Goal: Task Accomplishment & Management: Manage account settings

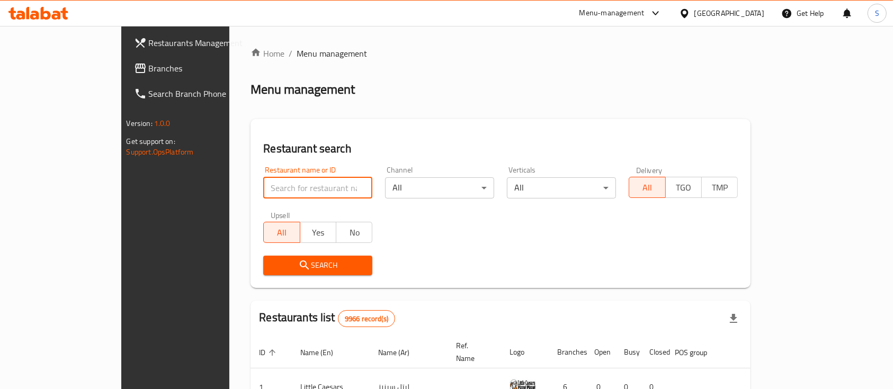
click at [263, 192] on input "search" at bounding box center [317, 188] width 109 height 21
type input "[PERSON_NAME]"
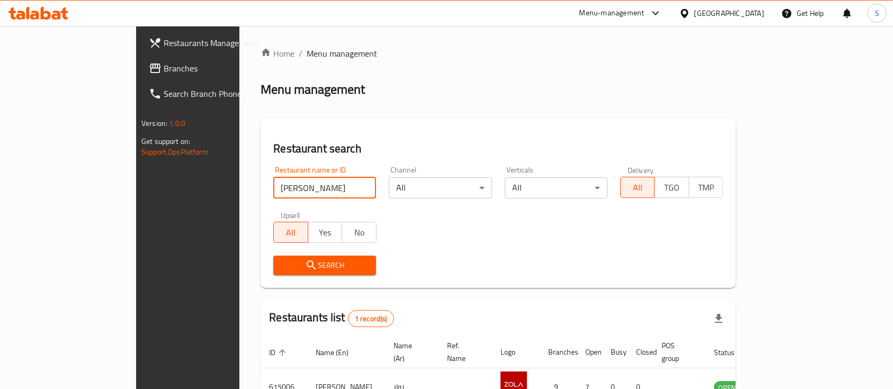
scroll to position [62, 0]
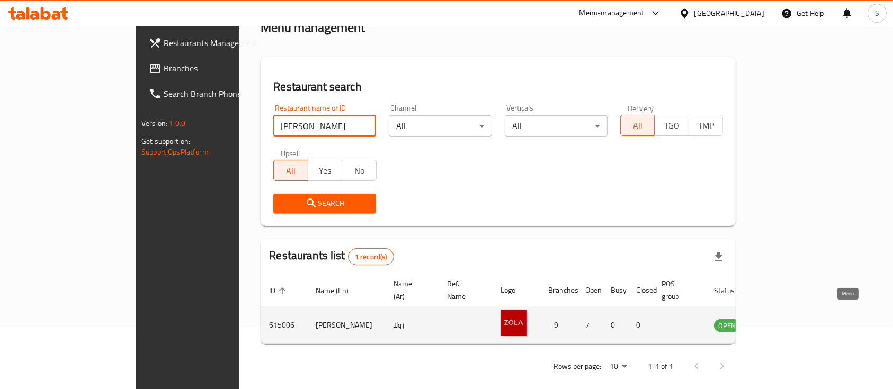
click at [783, 319] on icon "enhanced table" at bounding box center [776, 325] width 13 height 13
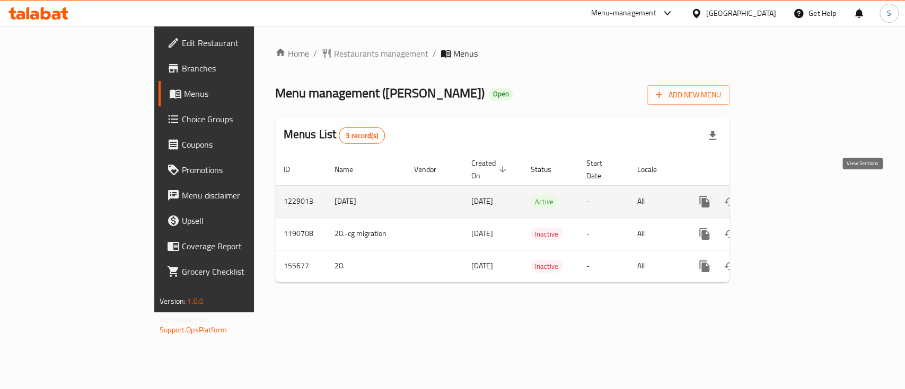
click at [793, 189] on link "enhanced table" at bounding box center [780, 201] width 25 height 25
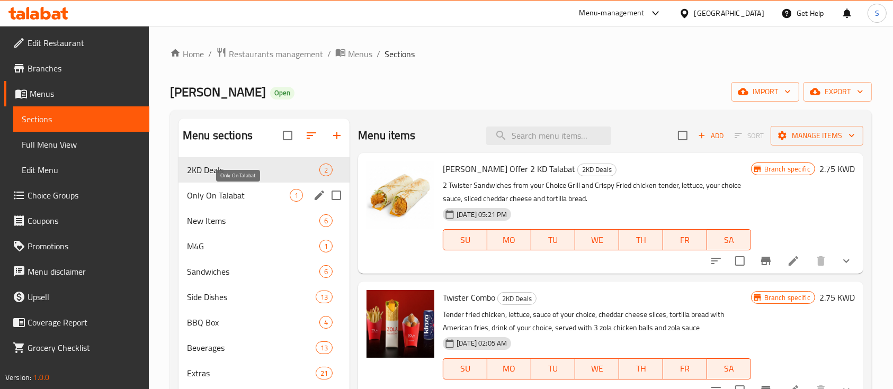
click at [242, 198] on span "Only On Talabat" at bounding box center [238, 195] width 103 height 13
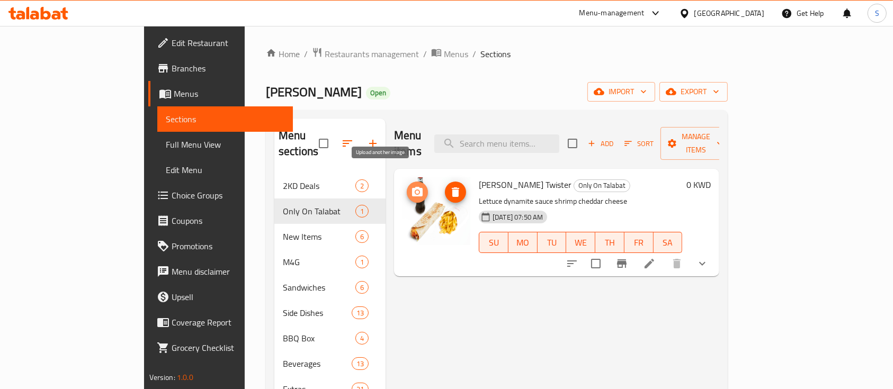
click at [407, 183] on button "upload picture" at bounding box center [417, 192] width 21 height 21
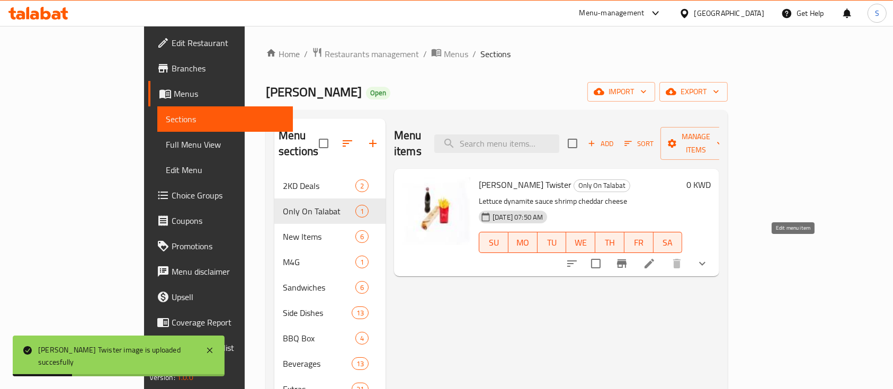
click at [656, 258] on icon at bounding box center [649, 264] width 13 height 13
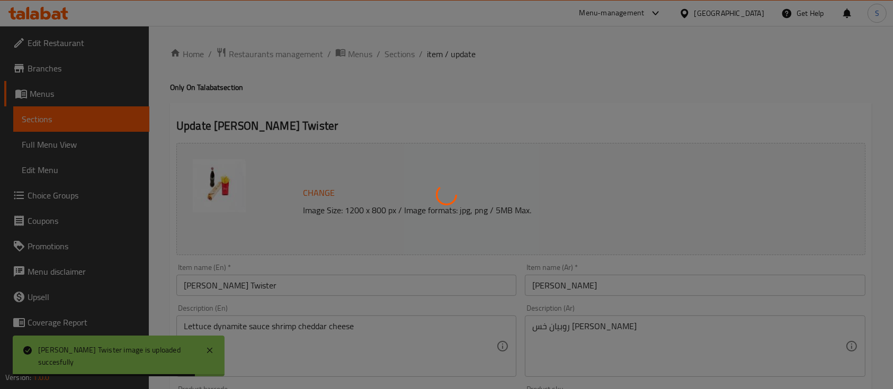
type input "اختار مشروبك"
type input "1"
type input "اختيارك من الصلصة:"
type input "1"
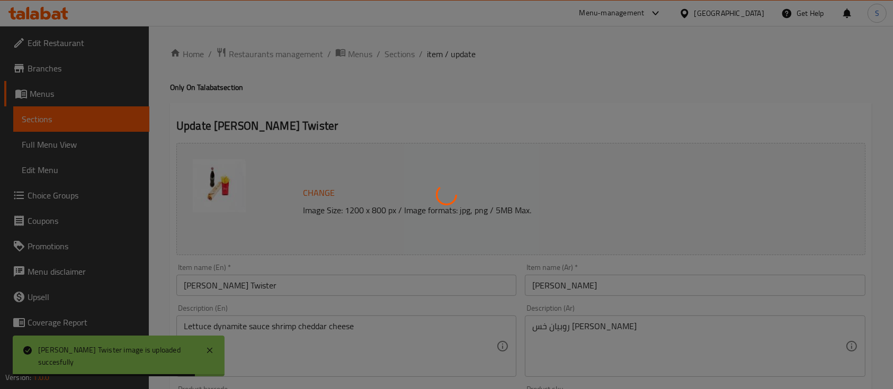
type input "1"
type input "اختر بطاطس مقلية"
type input "1"
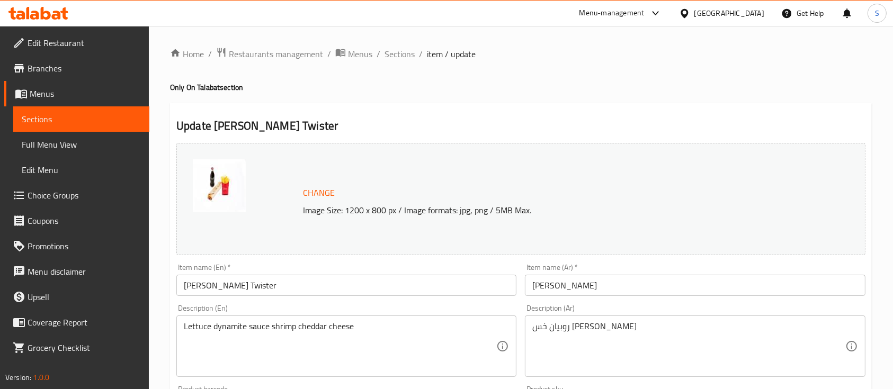
click at [312, 193] on span "Change" at bounding box center [319, 192] width 32 height 15
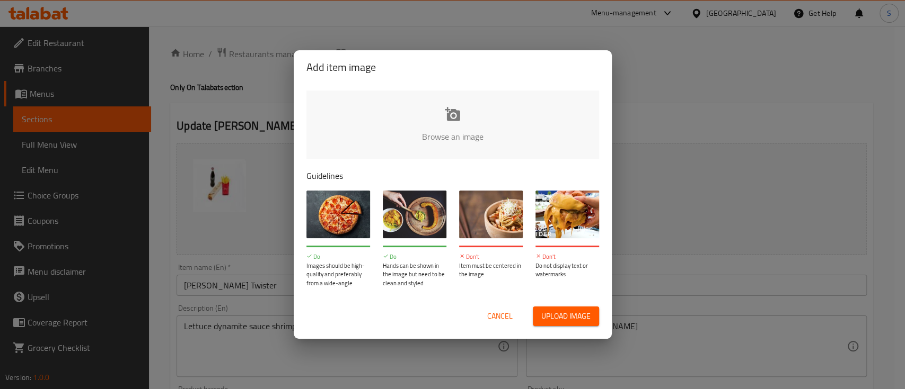
click at [445, 125] on input "file" at bounding box center [810, 140] width 1009 height 99
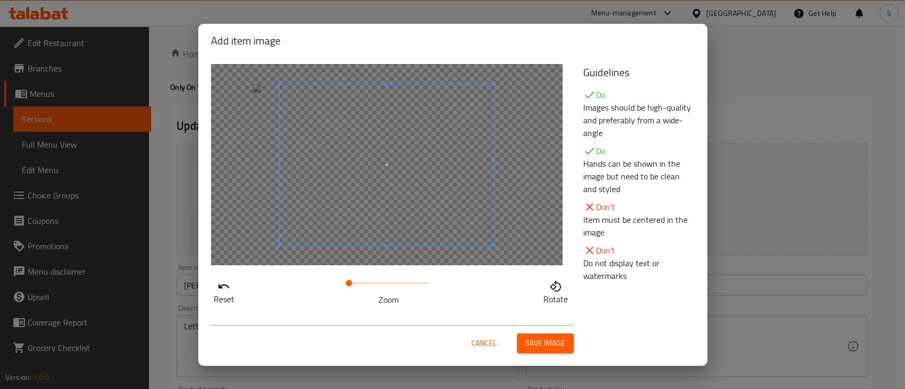
click at [364, 280] on span at bounding box center [388, 283] width 79 height 15
click at [374, 226] on span at bounding box center [357, 168] width 215 height 161
drag, startPoint x: 364, startPoint y: 286, endPoint x: 355, endPoint y: 286, distance: 8.5
click at [355, 286] on span at bounding box center [355, 283] width 6 height 6
click at [386, 173] on span at bounding box center [359, 158] width 215 height 161
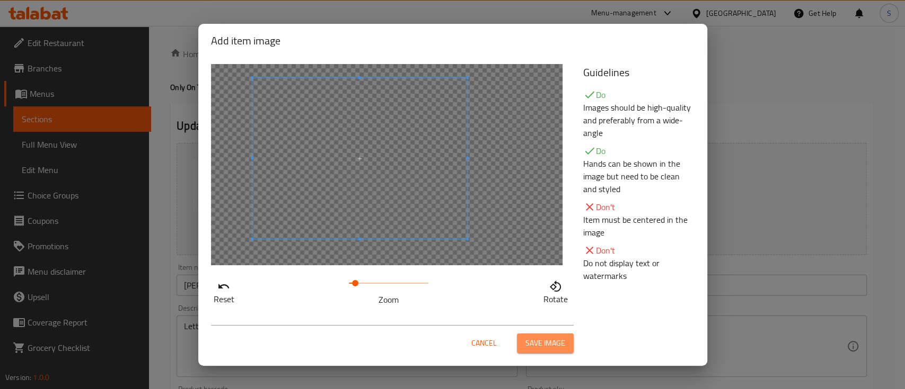
click at [548, 343] on span "Save image" at bounding box center [545, 343] width 40 height 13
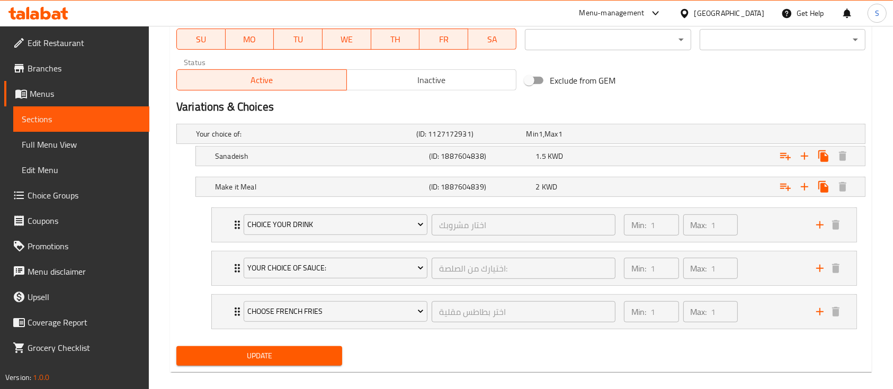
scroll to position [528, 0]
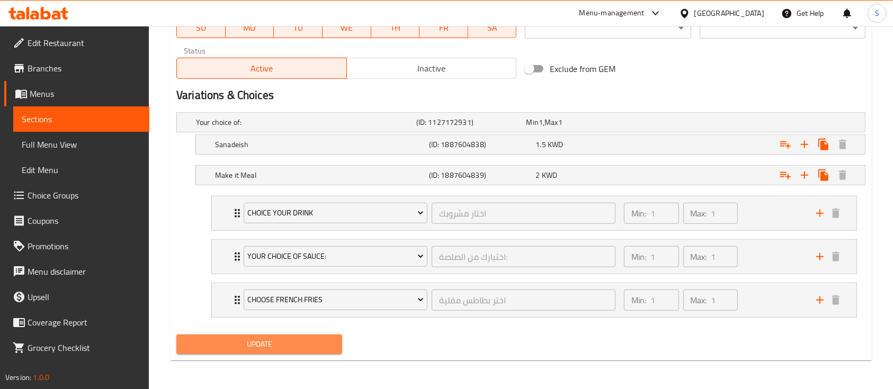
click at [263, 344] on span "Update" at bounding box center [259, 344] width 149 height 13
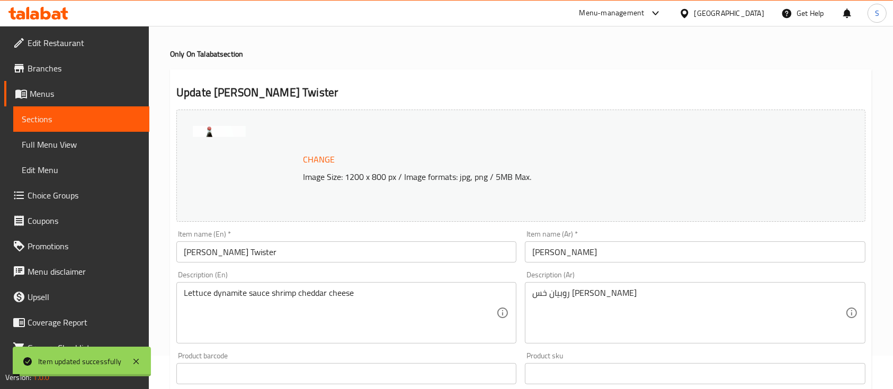
scroll to position [0, 0]
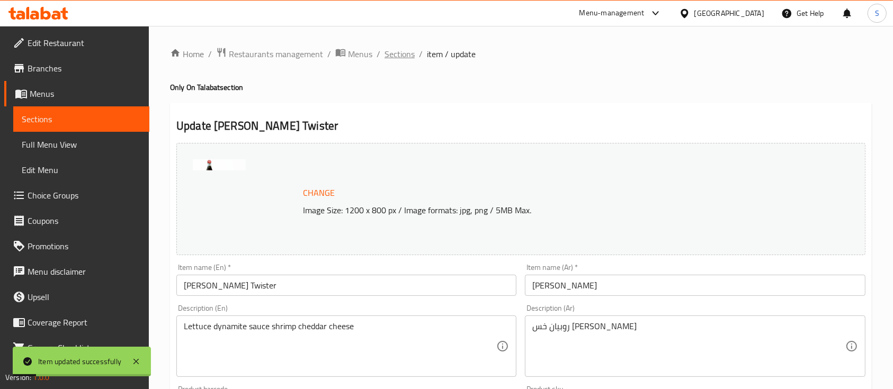
click at [387, 53] on span "Sections" at bounding box center [400, 54] width 30 height 13
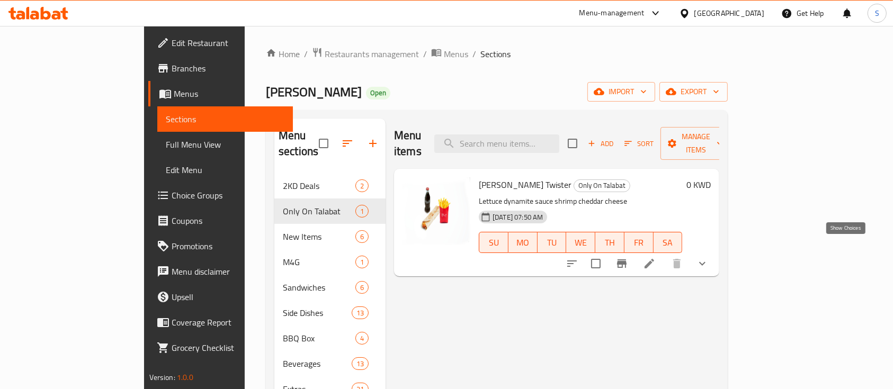
click at [709, 258] on icon "show more" at bounding box center [702, 264] width 13 height 13
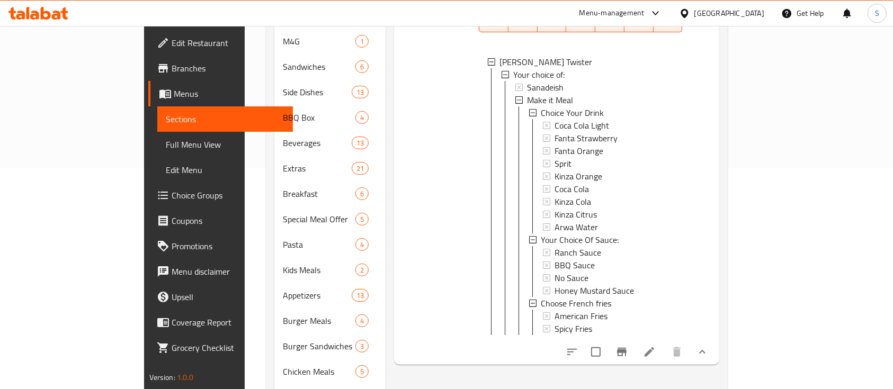
scroll to position [353, 0]
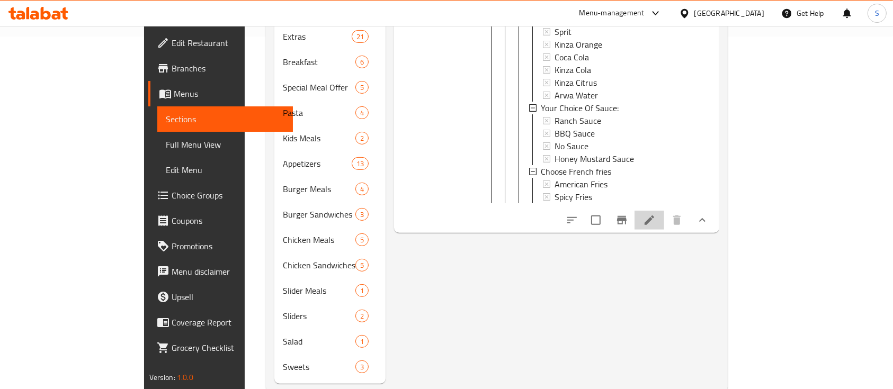
click at [656, 218] on icon at bounding box center [649, 220] width 13 height 13
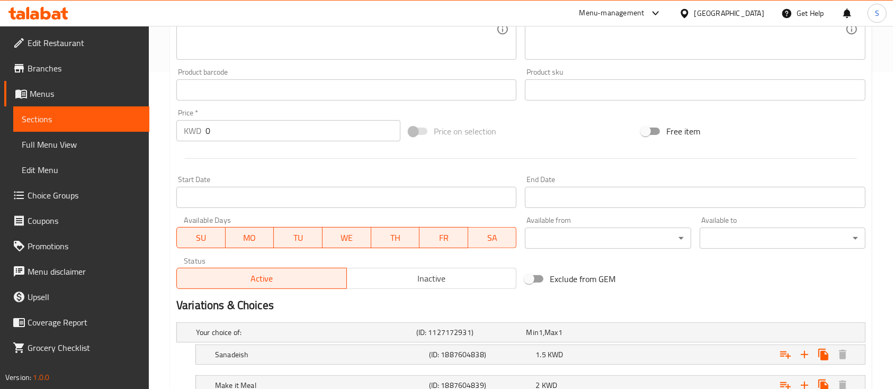
scroll to position [424, 0]
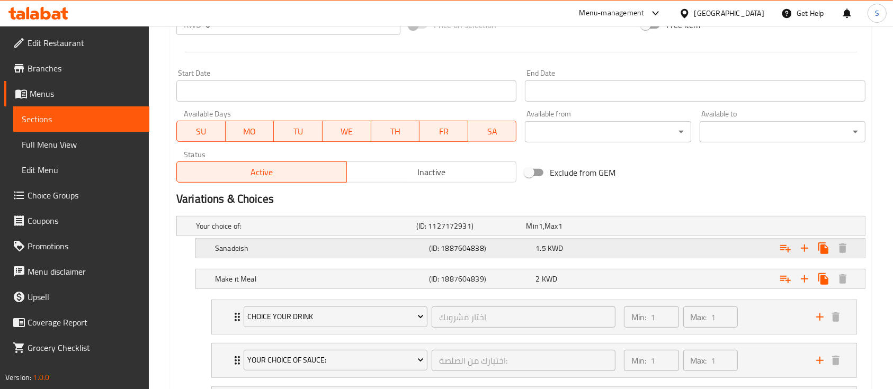
click at [265, 250] on h5 "Sanadeish" at bounding box center [320, 248] width 210 height 11
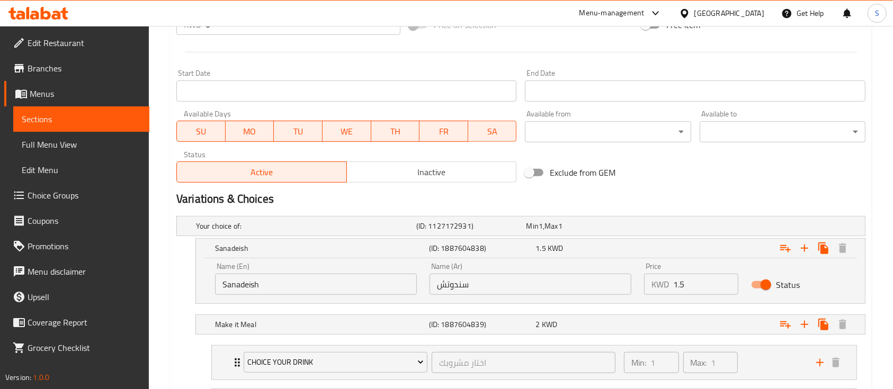
click at [234, 283] on input "Sanadeish" at bounding box center [316, 284] width 202 height 21
click at [239, 287] on input "Sanawish" at bounding box center [316, 284] width 202 height 21
click at [263, 282] on input "Sanadwish" at bounding box center [316, 284] width 202 height 21
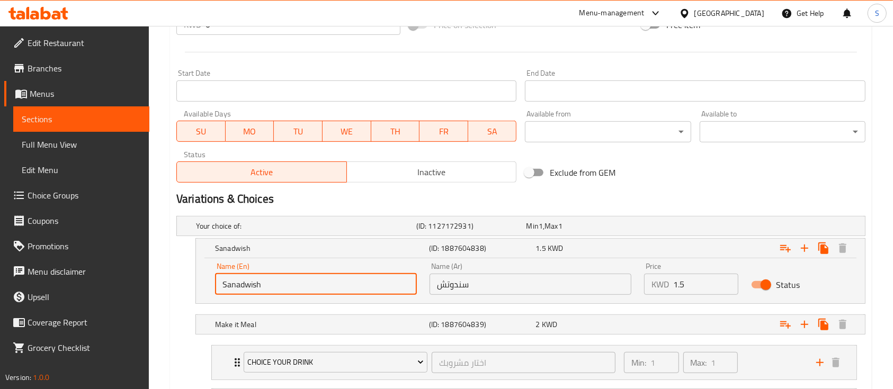
click at [263, 282] on input "Sanadwish" at bounding box center [316, 284] width 202 height 21
click at [238, 277] on input "Sanadwish" at bounding box center [316, 284] width 202 height 21
paste input "sandwic"
click at [225, 290] on input "sandwich" at bounding box center [316, 284] width 202 height 21
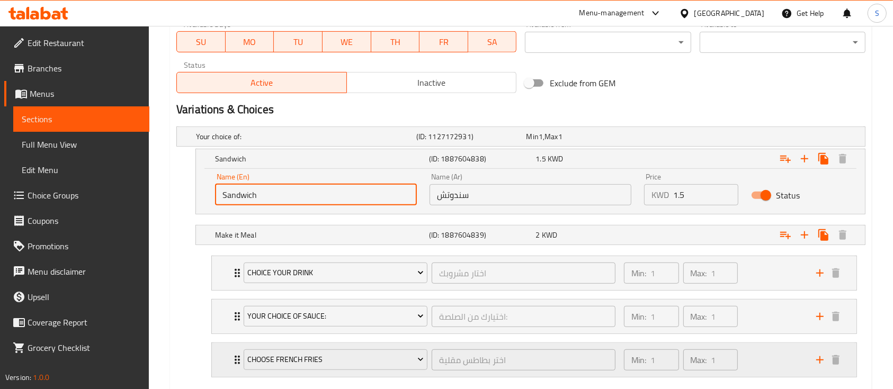
scroll to position [573, 0]
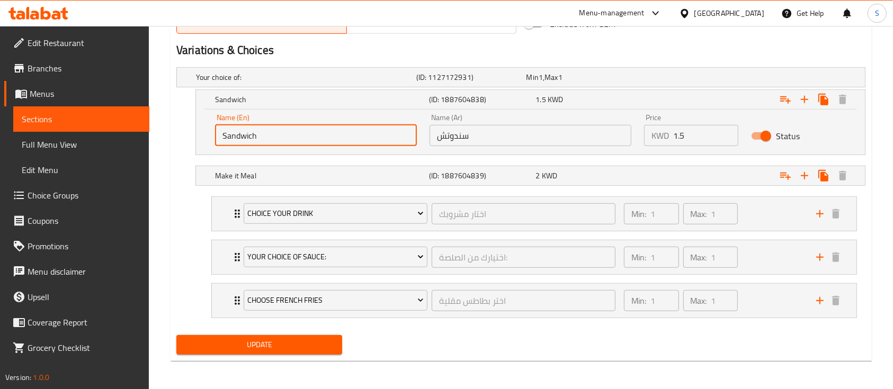
type input "Sandwich"
click at [243, 350] on button "Update" at bounding box center [259, 345] width 166 height 20
click at [255, 332] on div "Update" at bounding box center [259, 345] width 174 height 28
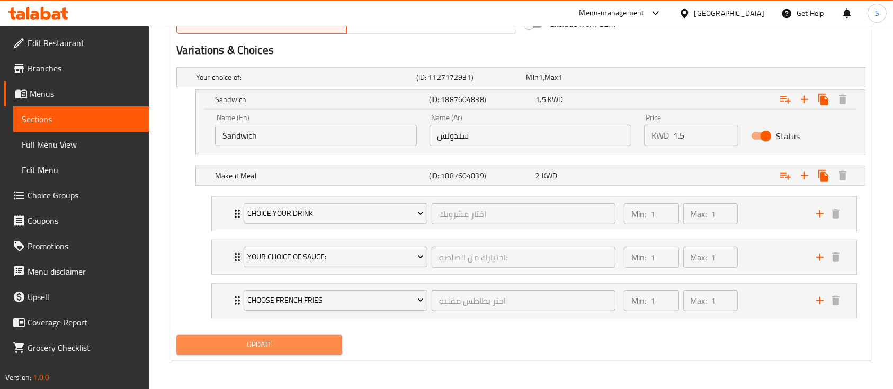
click at [255, 335] on button "Update" at bounding box center [259, 345] width 166 height 20
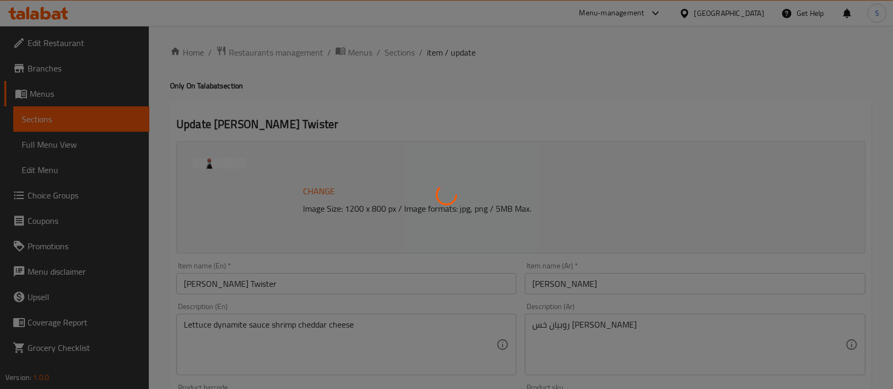
scroll to position [0, 0]
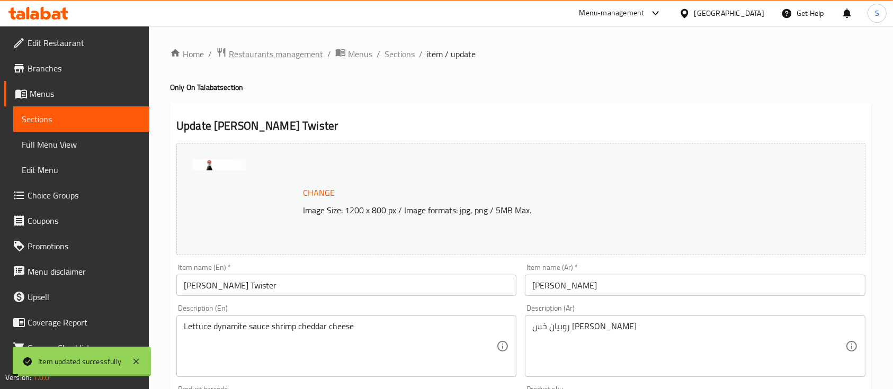
click at [282, 52] on span "Restaurants management" at bounding box center [276, 54] width 94 height 13
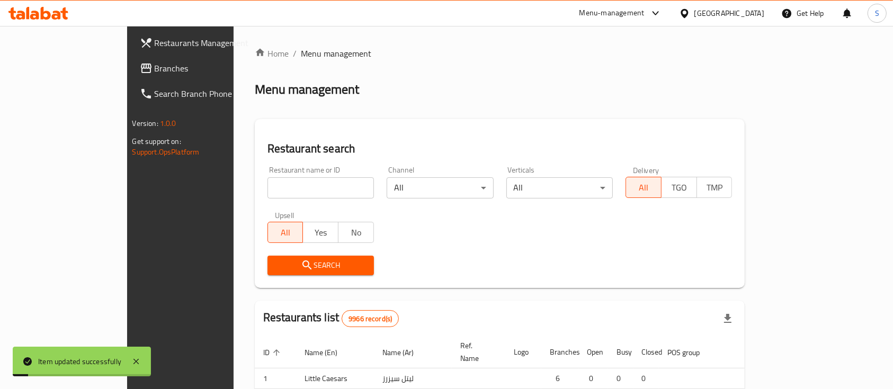
click at [285, 193] on div at bounding box center [446, 194] width 893 height 389
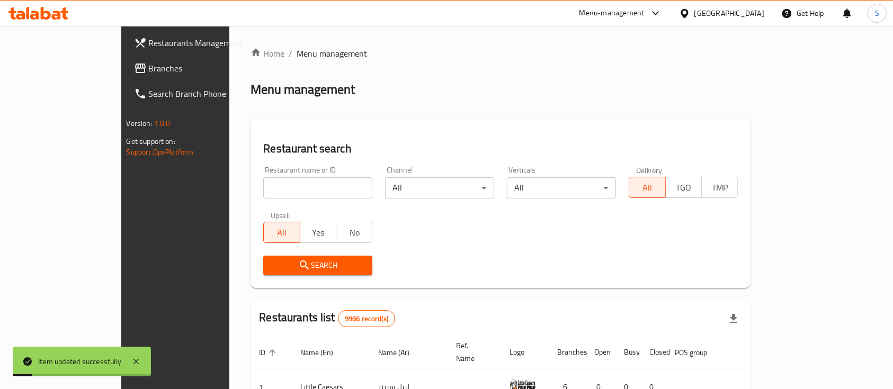
click at [284, 189] on input "search" at bounding box center [317, 188] width 109 height 21
paste input "fit station"
type input "fit station"
click at [298, 268] on icon "submit" at bounding box center [304, 265] width 13 height 13
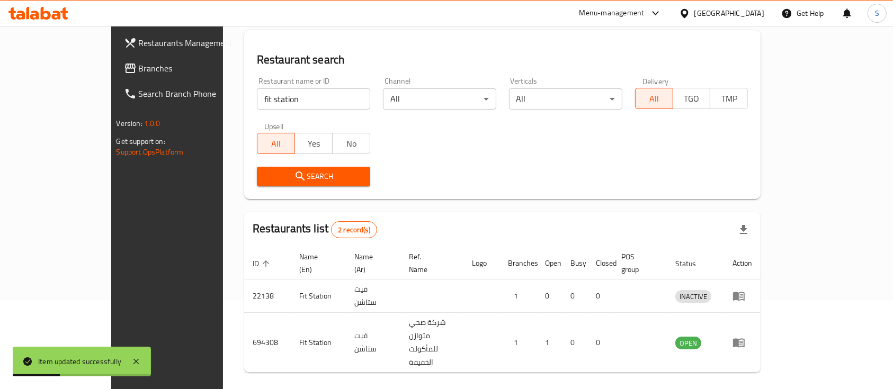
scroll to position [99, 0]
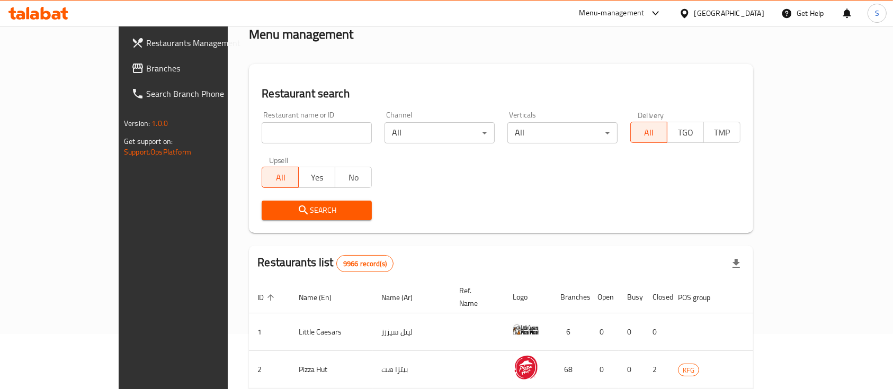
scroll to position [141, 0]
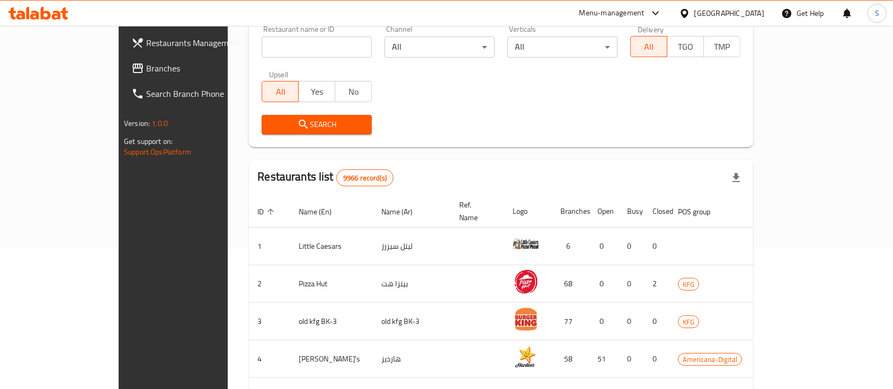
click at [262, 52] on input "search" at bounding box center [317, 47] width 110 height 21
paste input "fit station"
type input "fit station"
click at [270, 127] on span "Search" at bounding box center [316, 124] width 93 height 13
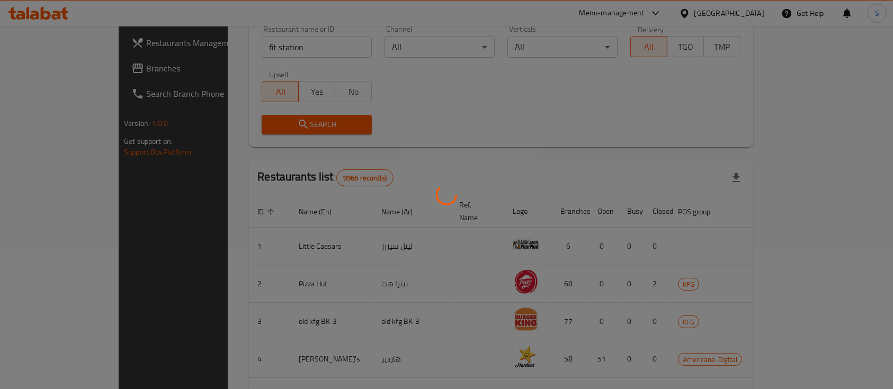
scroll to position [99, 0]
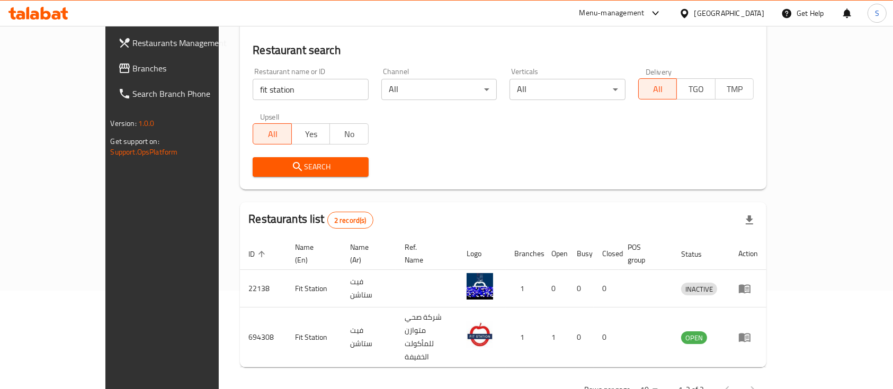
drag, startPoint x: 109, startPoint y: 282, endPoint x: 123, endPoint y: 273, distance: 16.5
click at [109, 282] on div "Restaurants Management Branches Search Branch Phone Version: 1.0.0 Get support …" at bounding box center [179, 220] width 149 height 389
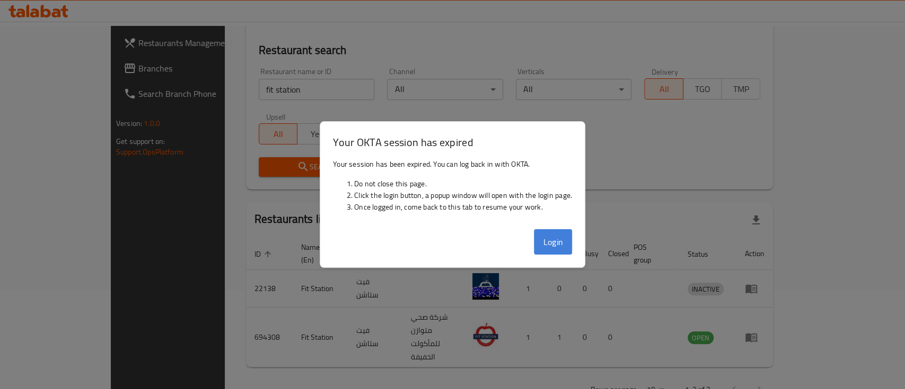
click at [561, 238] on button "Login" at bounding box center [553, 241] width 38 height 25
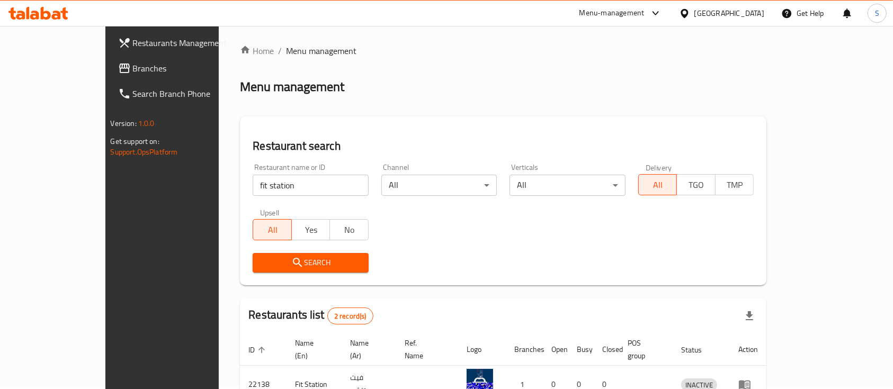
scroll to position [0, 0]
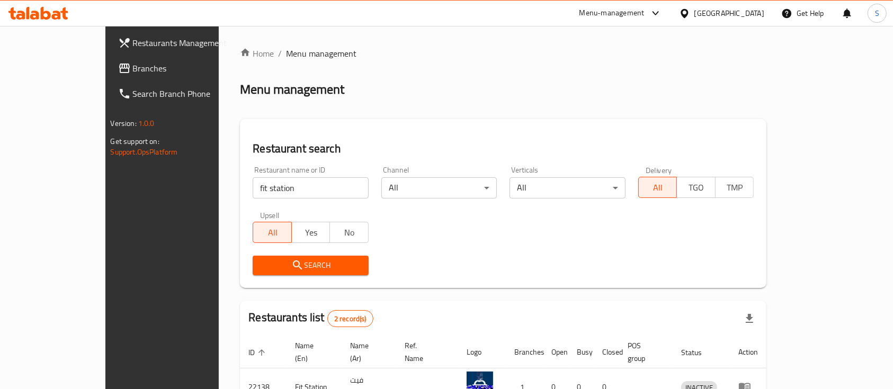
click at [645, 12] on div "Menu-management" at bounding box center [612, 13] width 65 height 13
click at [634, 76] on div "Agent Campaigns Center" at bounding box center [600, 72] width 80 height 12
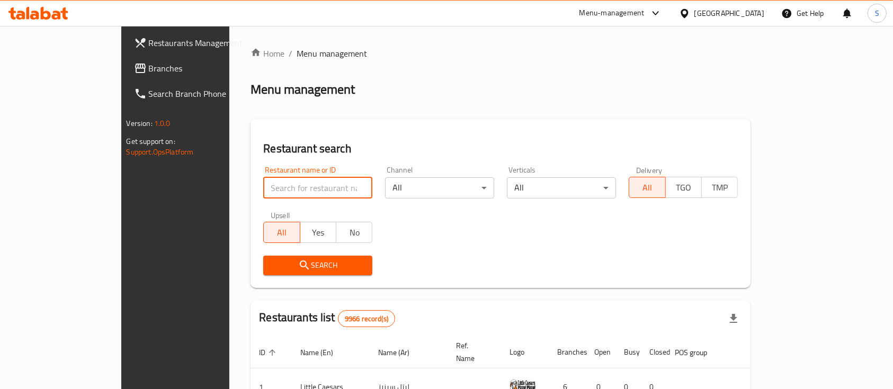
click at [263, 191] on input "search" at bounding box center [317, 188] width 109 height 21
paste input "[URL][DOMAIN_NAME]"
click at [263, 180] on input "[URL][DOMAIN_NAME]" at bounding box center [317, 188] width 109 height 21
click at [263, 180] on input "https://portal.talabat.com/pv2/kw/p/agent-campaign-center/campaigns" at bounding box center [317, 188] width 109 height 21
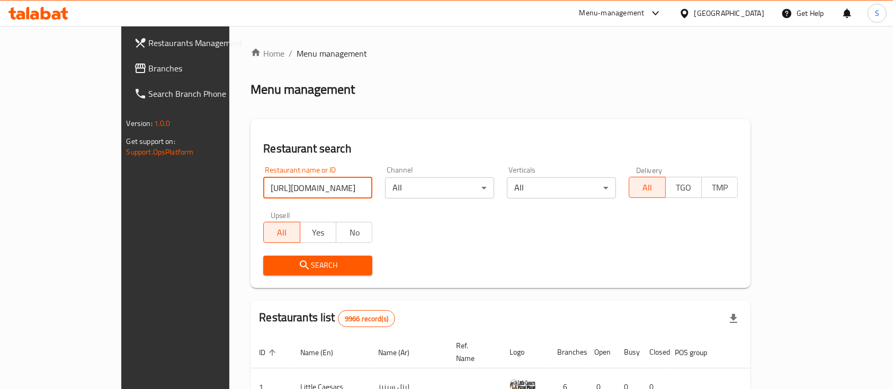
click at [263, 180] on input "https://portal.talabat.com/pv2/kw/p/agent-campaign-center/campaigns" at bounding box center [317, 188] width 109 height 21
paste input "629176"
type input "629176"
click at [272, 267] on span "Search" at bounding box center [318, 265] width 92 height 13
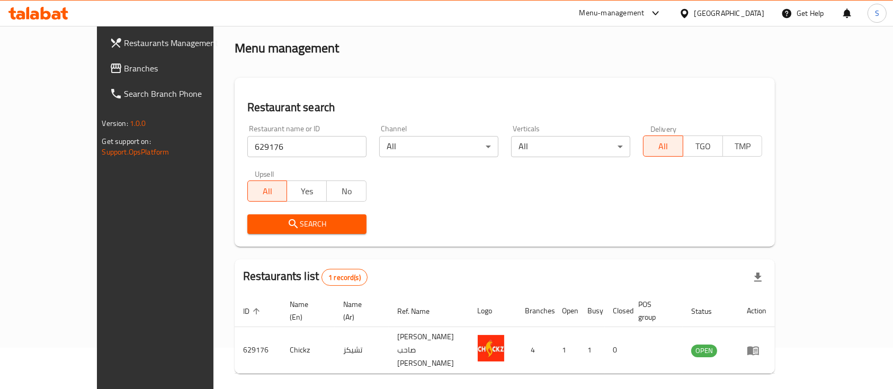
scroll to position [62, 0]
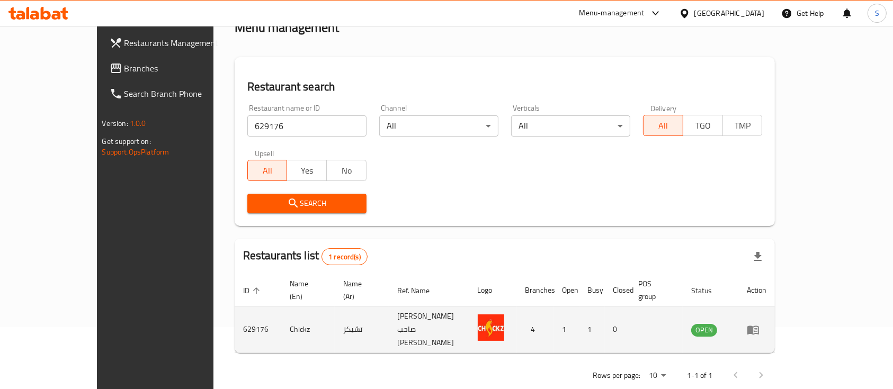
click at [759, 326] on icon "enhanced table" at bounding box center [754, 330] width 12 height 9
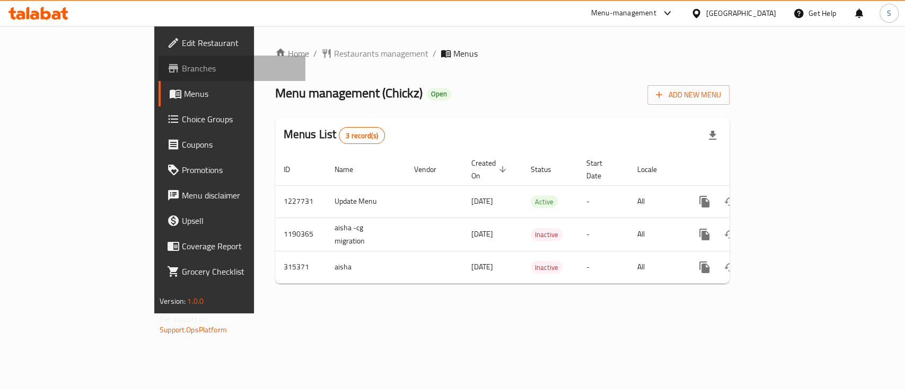
click at [182, 64] on span "Branches" at bounding box center [239, 68] width 115 height 13
